Goal: Information Seeking & Learning: Learn about a topic

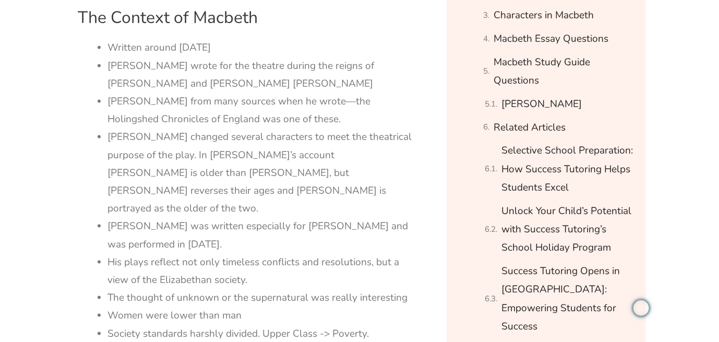
scroll to position [537, 0]
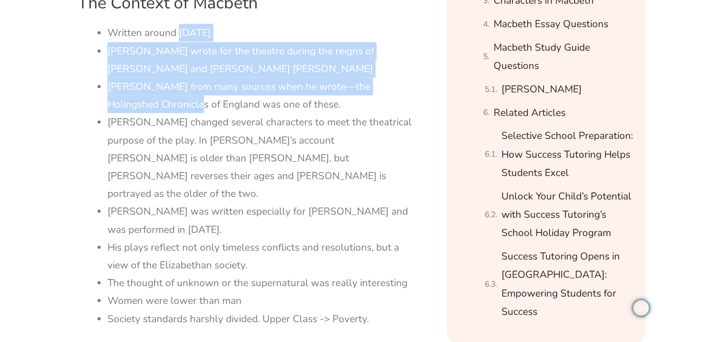
drag, startPoint x: 177, startPoint y: 37, endPoint x: 193, endPoint y: 110, distance: 74.2
click at [193, 110] on ul "Written around [DATE] [PERSON_NAME] wrote for the theatre during the reigns of …" at bounding box center [262, 175] width 309 height 303
click at [193, 110] on li "[PERSON_NAME] from many sources when he wrote—the Holingshed Chronicles of Engl…" at bounding box center [262, 95] width 309 height 35
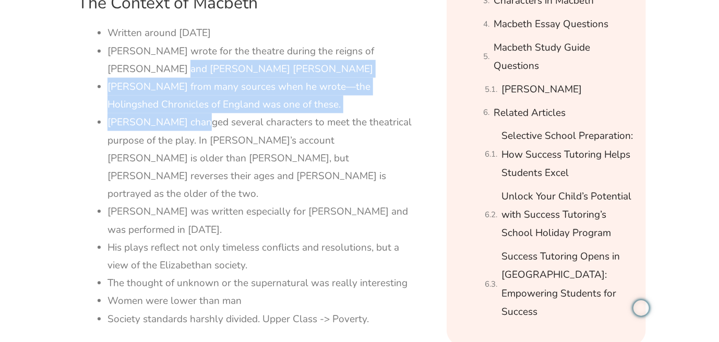
drag, startPoint x: 152, startPoint y: 73, endPoint x: 200, endPoint y: 117, distance: 65.8
click at [200, 117] on ul "Written around [DATE] [PERSON_NAME] wrote for the theatre during the reigns of …" at bounding box center [262, 175] width 309 height 303
click at [200, 117] on li "[PERSON_NAME] changed several characters to meet the theatrical purpose of the …" at bounding box center [262, 157] width 309 height 89
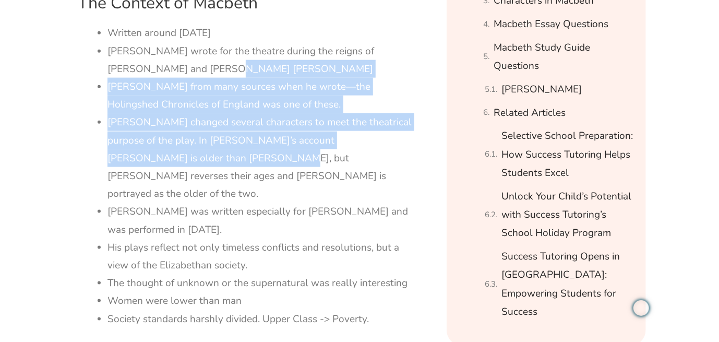
drag, startPoint x: 195, startPoint y: 70, endPoint x: 215, endPoint y: 162, distance: 94.6
click at [215, 162] on ul "Written around [DATE] [PERSON_NAME] wrote for the theatre during the reigns of …" at bounding box center [262, 175] width 309 height 303
click at [215, 162] on li "[PERSON_NAME] changed several characters to meet the theatrical purpose of the …" at bounding box center [262, 157] width 309 height 89
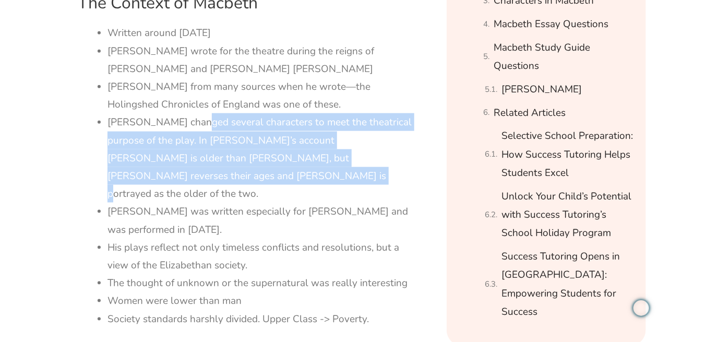
drag, startPoint x: 202, startPoint y: 120, endPoint x: 227, endPoint y: 172, distance: 57.2
click at [227, 172] on li "[PERSON_NAME] changed several characters to meet the theatrical purpose of the …" at bounding box center [262, 157] width 309 height 89
